Goal: Information Seeking & Learning: Check status

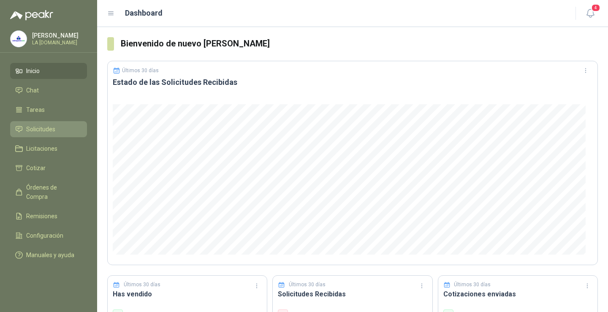
click at [54, 126] on span "Solicitudes" at bounding box center [40, 128] width 29 height 9
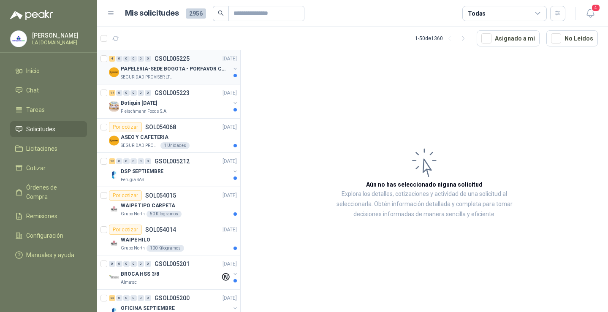
click at [181, 73] on div "PAPELERIA-SEDE BOGOTA - PORFAVOR CTZ COMPLETO" at bounding box center [175, 69] width 109 height 10
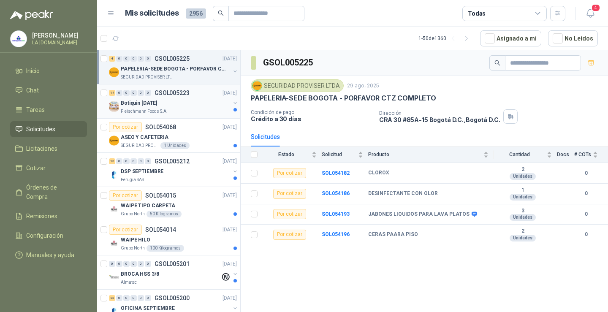
click at [181, 97] on div "14 0 0 0 0 0 GSOL005223 [DATE]" at bounding box center [174, 93] width 130 height 10
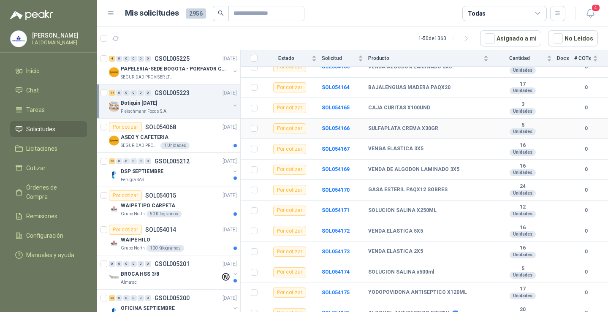
scroll to position [135, 0]
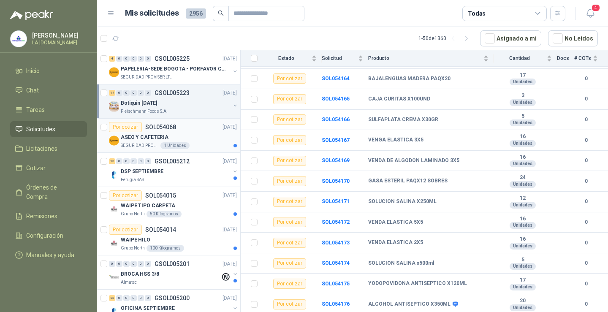
click at [205, 132] on div "ASEO Y CAFETERIA" at bounding box center [179, 137] width 116 height 10
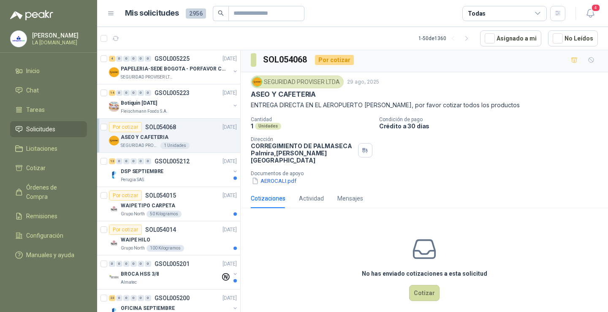
scroll to position [3, 0]
click at [278, 176] on button "AEROCALI.pdf" at bounding box center [274, 180] width 46 height 9
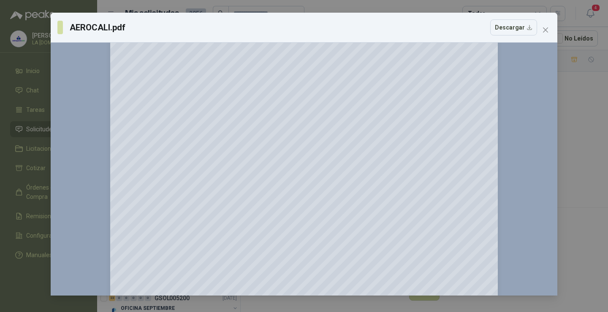
scroll to position [42, 0]
click at [549, 32] on span "Close" at bounding box center [545, 30] width 14 height 7
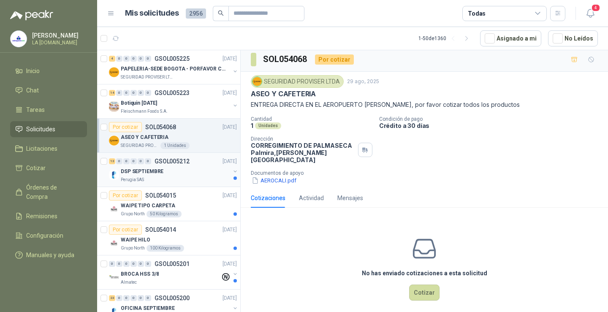
click at [173, 171] on div "DSP SEPTIEMBRE" at bounding box center [175, 171] width 109 height 10
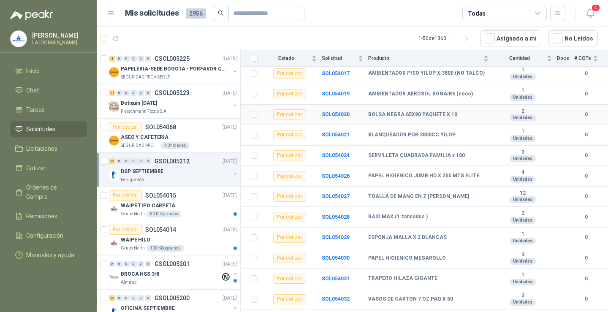
scroll to position [115, 0]
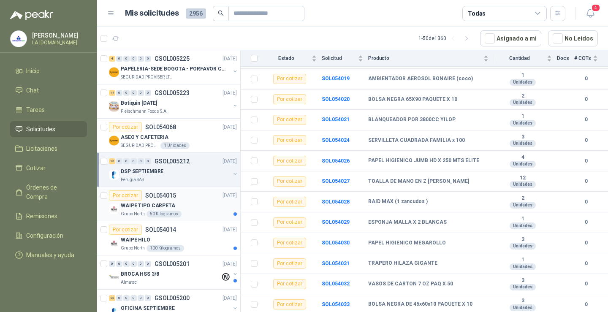
click at [194, 200] on div "WAIPE TIPO CARPETA" at bounding box center [179, 205] width 116 height 10
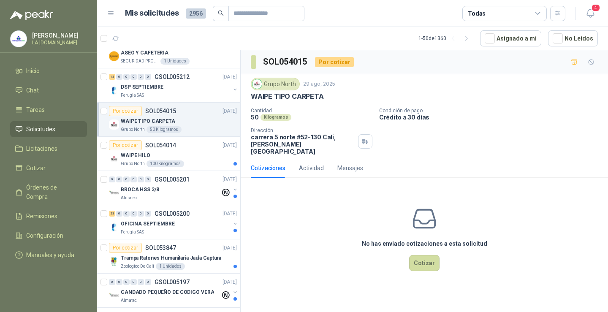
scroll to position [127, 0]
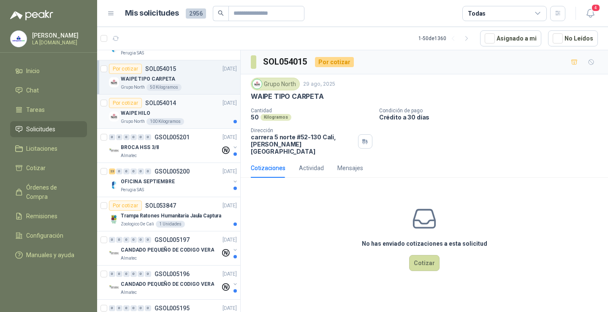
click at [195, 116] on div "WAIPE HILO" at bounding box center [179, 113] width 116 height 10
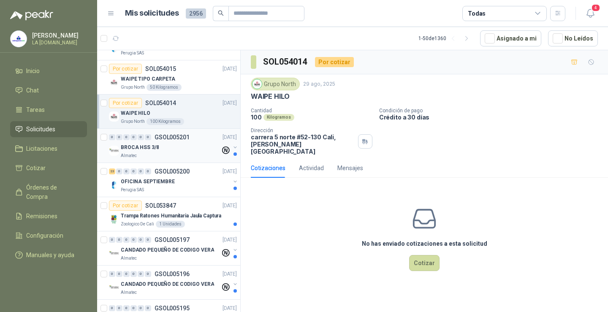
click at [188, 147] on div "BROCA HSS 3/8" at bounding box center [171, 147] width 100 height 10
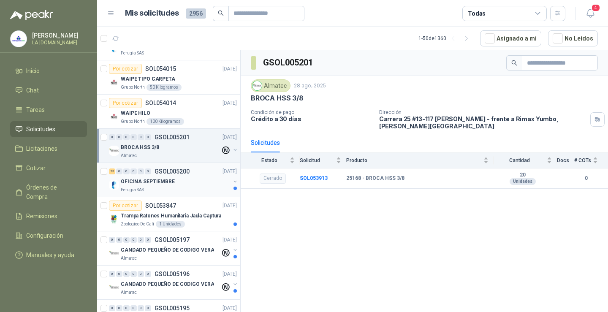
click at [192, 182] on div "OFICINA SEPTIEMBRE" at bounding box center [175, 181] width 109 height 10
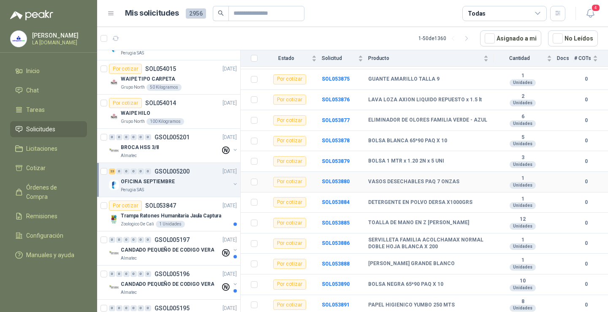
scroll to position [169, 0]
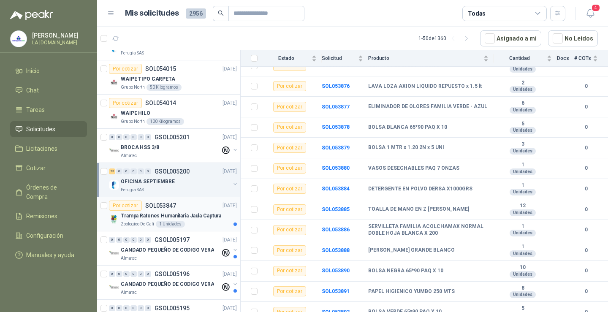
click at [195, 213] on p "Trampa Ratones Humanitaria Jaula Captura" at bounding box center [171, 216] width 100 height 8
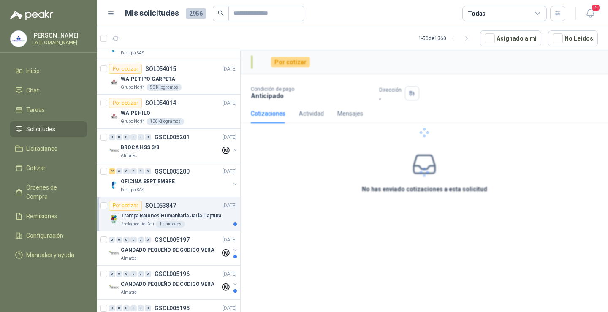
scroll to position [211, 0]
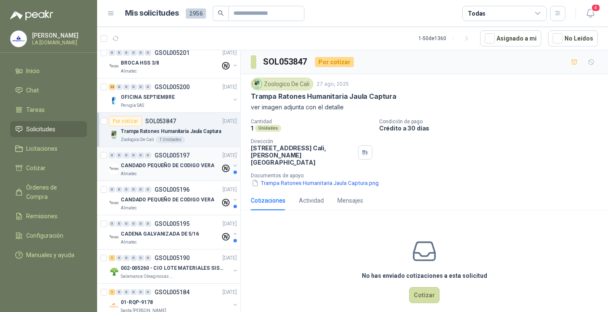
click at [189, 165] on p "CANDADO PEQUEÑO DE CODIGO VERA" at bounding box center [167, 166] width 93 height 8
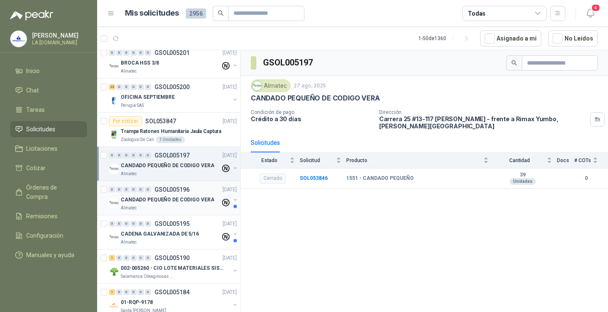
click at [191, 196] on p "CANDADO PEQUEÑO DE CODIGO VERA" at bounding box center [167, 200] width 93 height 8
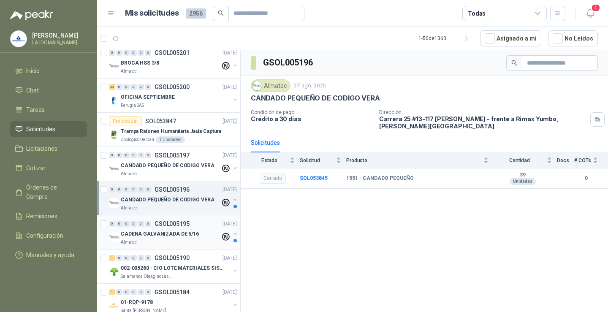
click at [190, 232] on p "CADENA GALVANIZADA DE 5/16" at bounding box center [160, 234] width 78 height 8
click at [194, 205] on div "Almatec" at bounding box center [171, 208] width 100 height 7
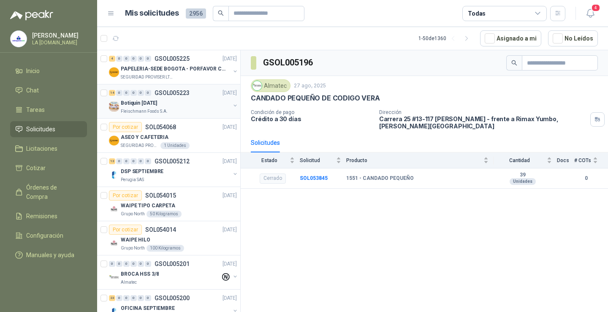
click at [186, 94] on p "GSOL005223" at bounding box center [171, 93] width 35 height 6
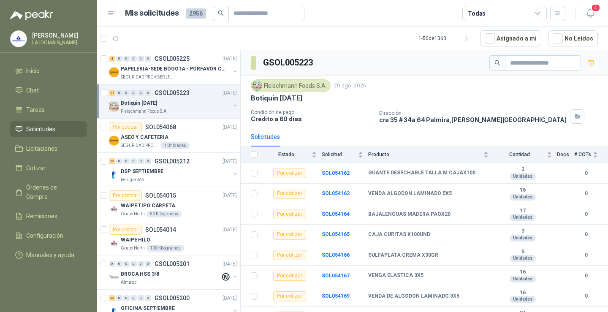
click at [109, 88] on link "14 0 0 0 0 0 GSOL005223 [DATE] Botiquin [DATE] [PERSON_NAME] Foods S.A." at bounding box center [174, 101] width 130 height 27
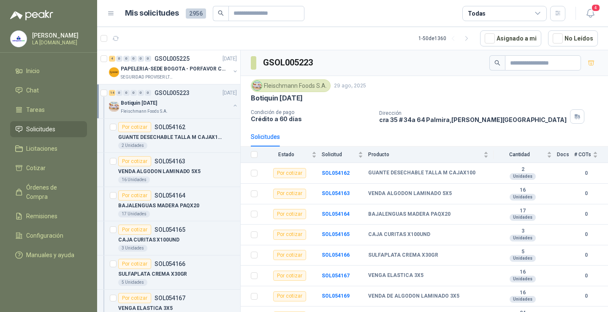
scroll to position [3, 0]
